Goal: Navigation & Orientation: Find specific page/section

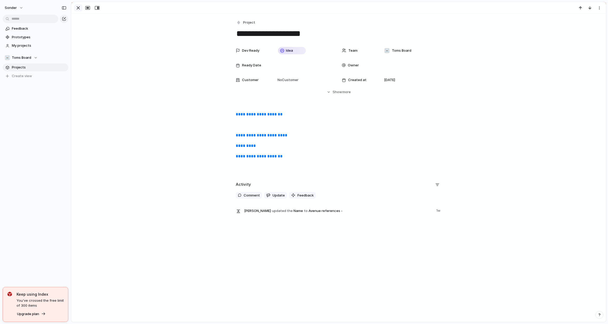
click at [77, 9] on div "button" at bounding box center [78, 8] width 6 height 6
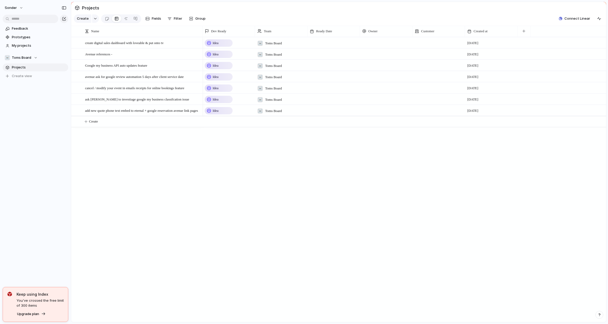
click at [207, 158] on div "Idea ☠️ Toms Board [DATE] Idea ☠️ Toms Board [DATE] Idea ☠️ Toms Board [DATE] I…" at bounding box center [404, 179] width 404 height 285
click at [23, 67] on span "Projects" at bounding box center [39, 67] width 55 height 5
click at [23, 56] on span "Toms Board" at bounding box center [21, 57] width 19 height 5
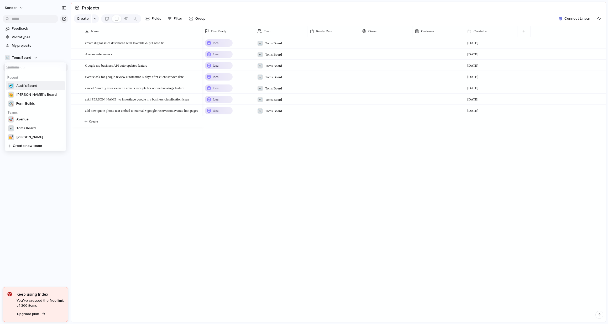
click at [28, 85] on span "Audi's Board" at bounding box center [26, 85] width 21 height 5
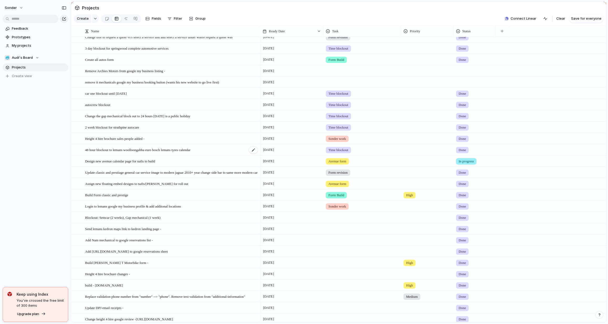
scroll to position [72, 0]
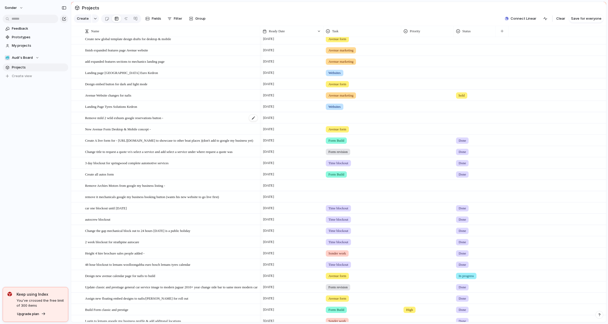
click at [136, 121] on span "Remove mild 2 wild exhusts google reservations button -" at bounding box center [124, 118] width 78 height 6
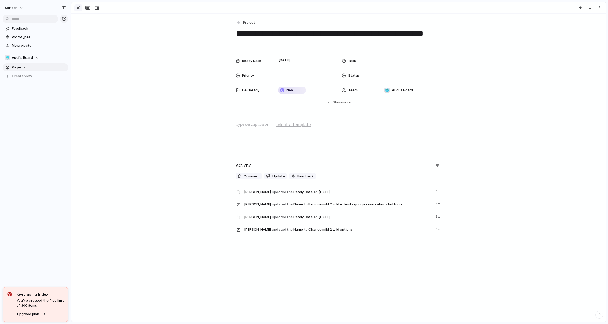
click at [76, 8] on div "button" at bounding box center [78, 8] width 6 height 6
